Goal: Check status

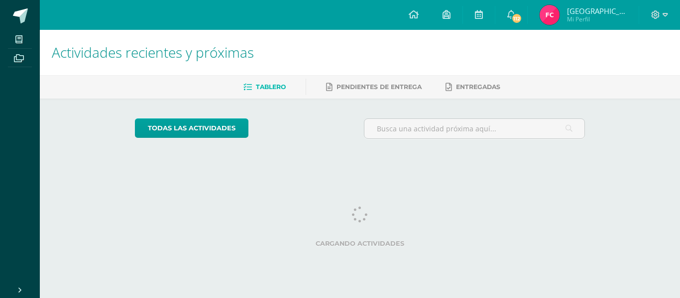
drag, startPoint x: 0, startPoint y: 0, endPoint x: 581, endPoint y: 18, distance: 580.8
click at [560, 18] on img at bounding box center [550, 15] width 20 height 20
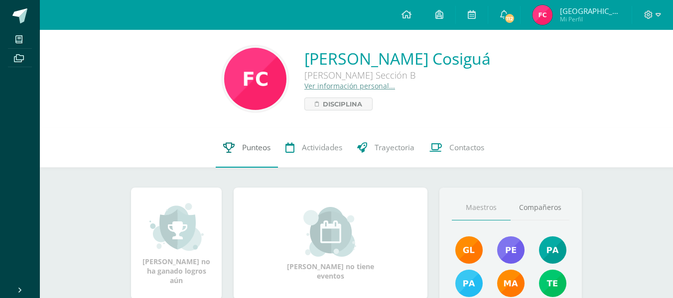
click at [258, 152] on span "Punteos" at bounding box center [256, 147] width 28 height 10
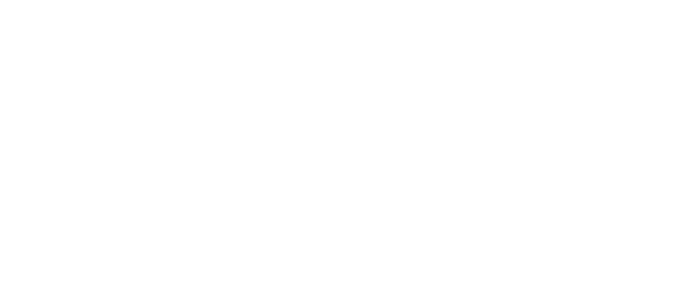
click at [0, 0] on html at bounding box center [0, 0] width 0 height 0
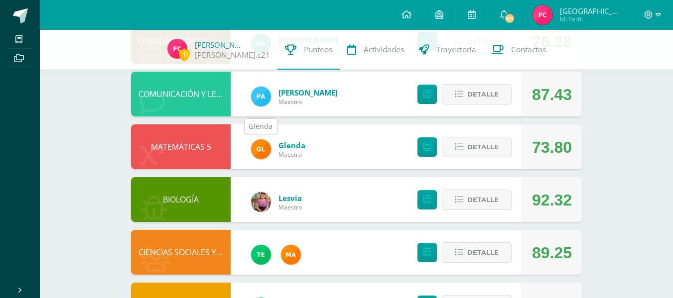
scroll to position [346, 0]
